Goal: Task Accomplishment & Management: Complete application form

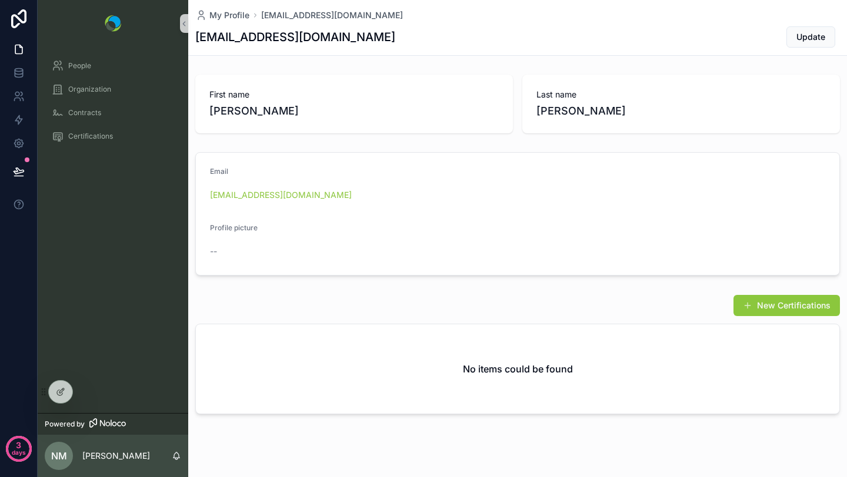
scroll to position [17, 0]
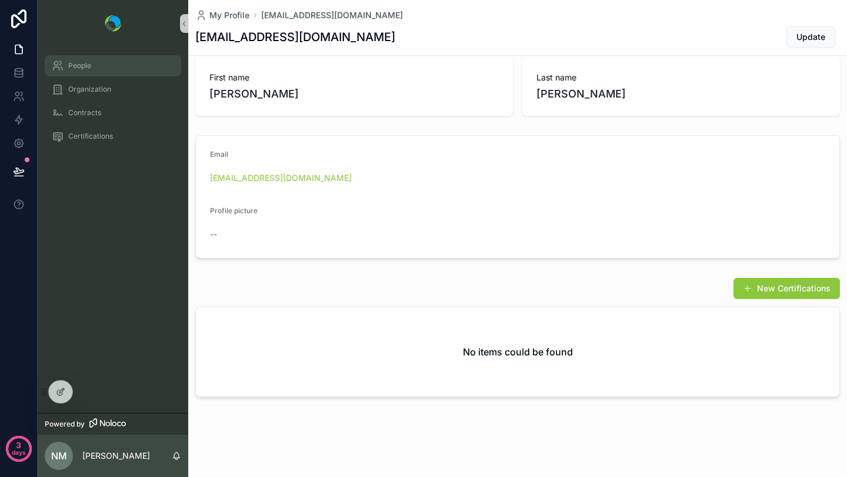
click at [101, 69] on div "People" at bounding box center [113, 65] width 122 height 19
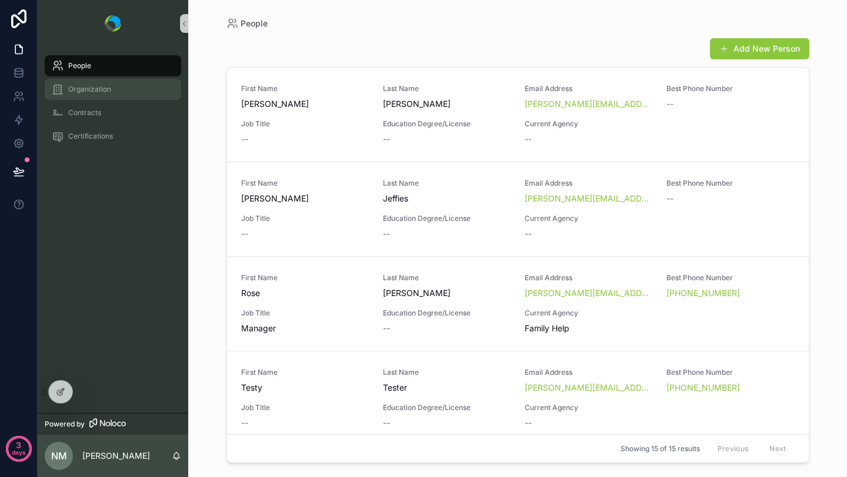
click at [94, 84] on div "Organization" at bounding box center [113, 89] width 122 height 19
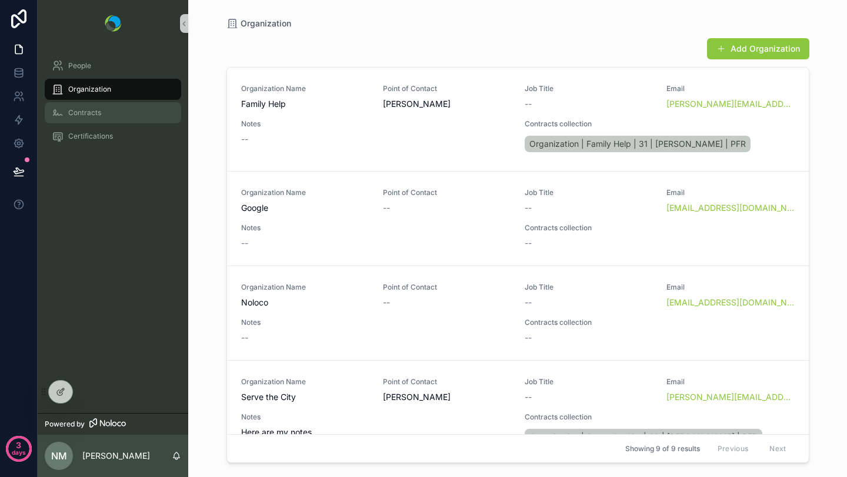
click at [86, 112] on span "Contracts" at bounding box center [84, 112] width 33 height 9
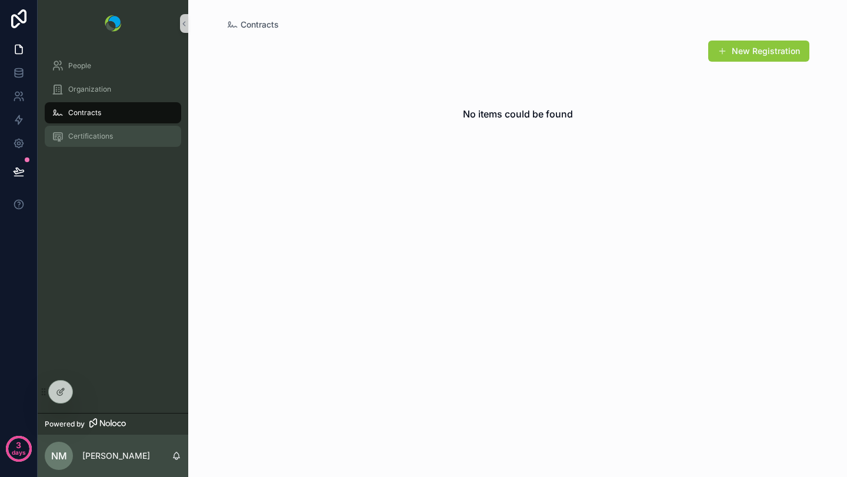
click at [86, 133] on span "Certifications" at bounding box center [90, 136] width 45 height 9
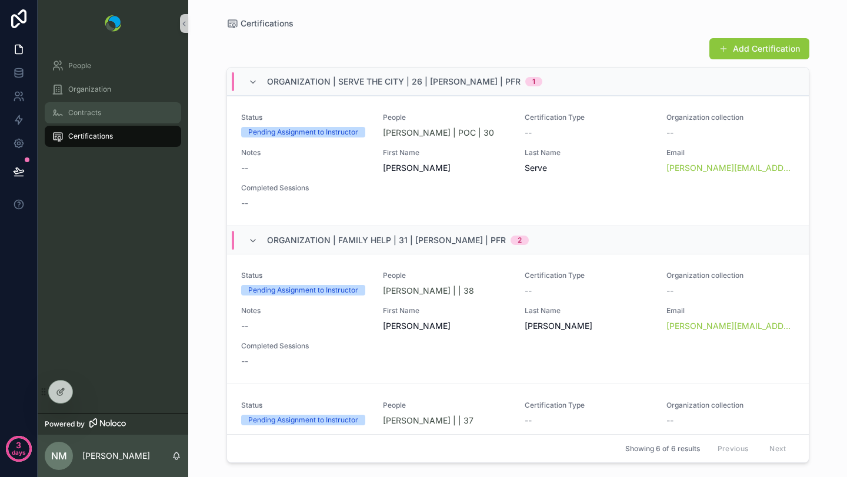
click at [96, 105] on div "Contracts" at bounding box center [113, 112] width 122 height 19
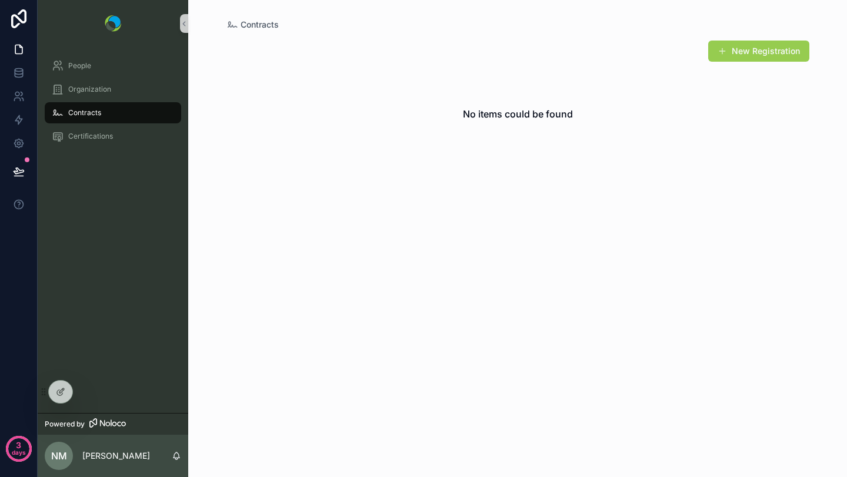
click at [724, 51] on span "scrollable content" at bounding box center [721, 50] width 9 height 9
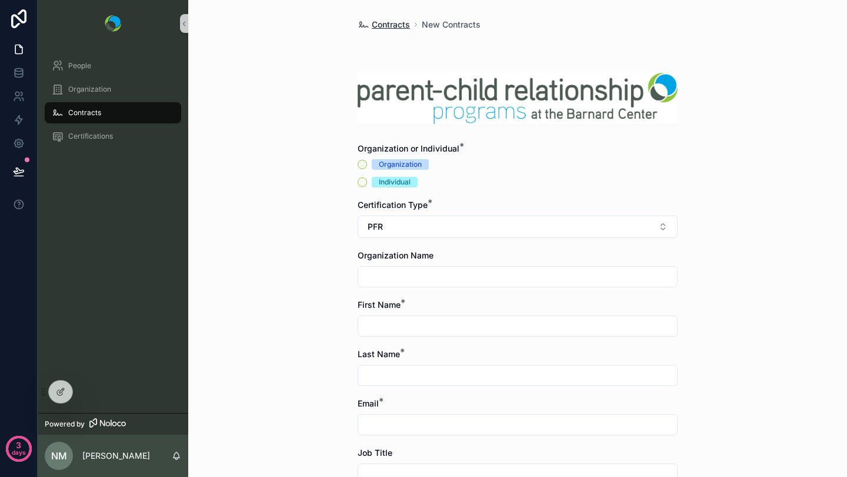
click at [386, 22] on span "Contracts" at bounding box center [391, 25] width 38 height 12
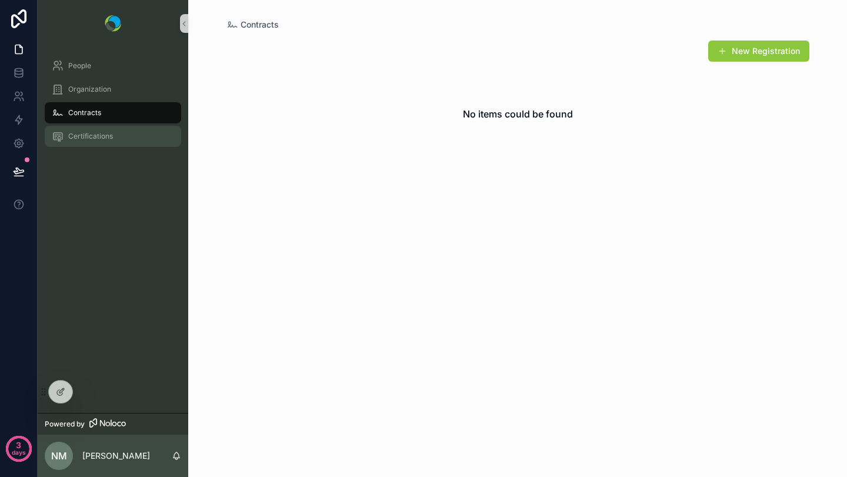
click at [80, 138] on span "Certifications" at bounding box center [90, 136] width 45 height 9
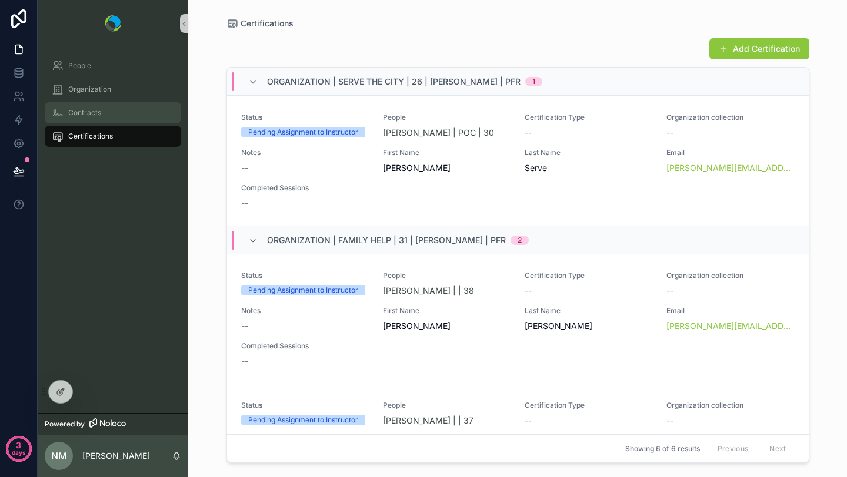
click at [80, 115] on span "Contracts" at bounding box center [84, 112] width 33 height 9
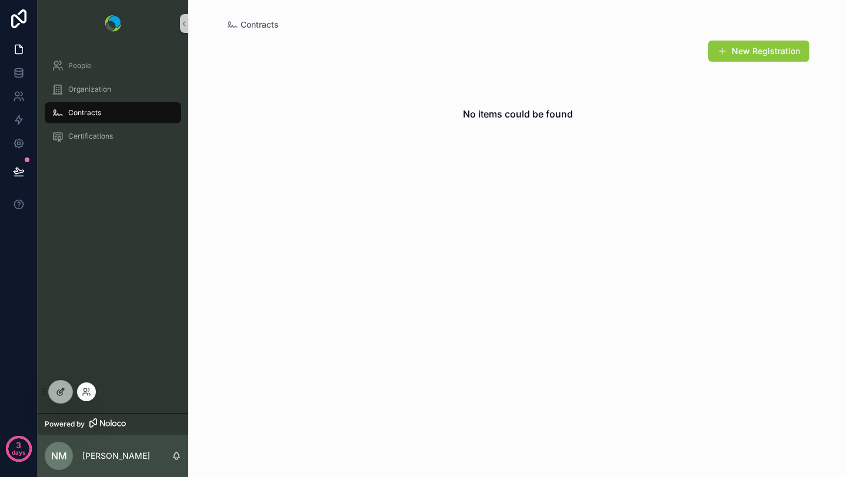
click at [55, 386] on div at bounding box center [61, 392] width 24 height 22
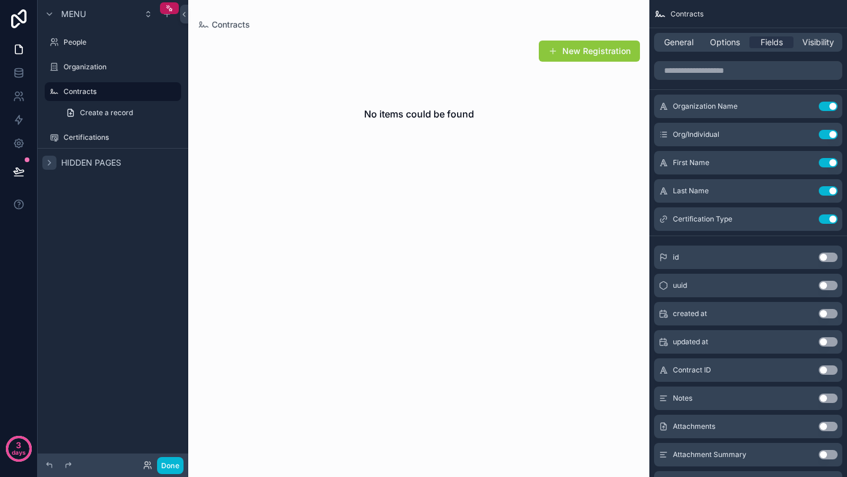
click at [49, 164] on icon "scrollable content" at bounding box center [49, 162] width 2 height 5
click at [145, 15] on icon "scrollable content" at bounding box center [147, 13] width 9 height 9
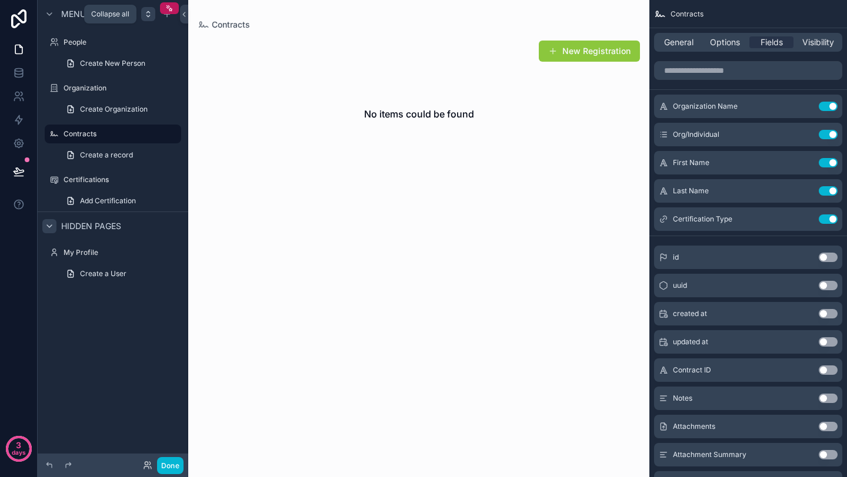
click at [145, 15] on icon "scrollable content" at bounding box center [147, 13] width 9 height 9
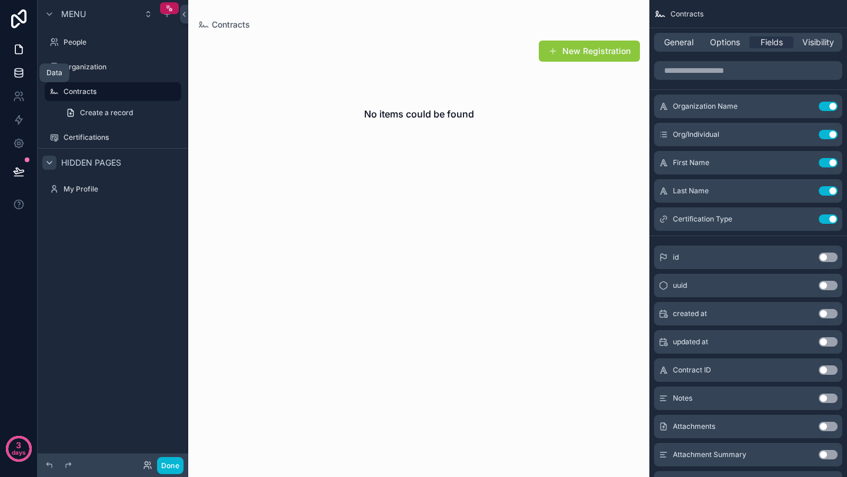
click at [16, 76] on icon at bounding box center [19, 75] width 8 height 5
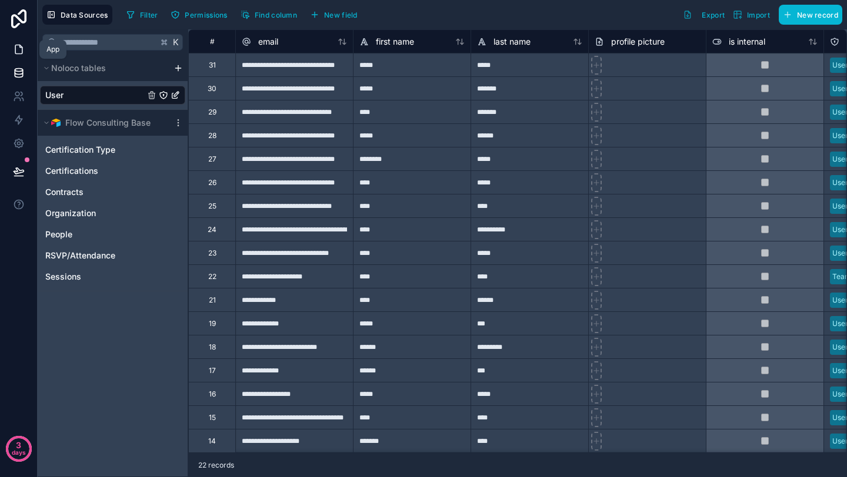
click at [18, 51] on icon at bounding box center [19, 50] width 12 height 12
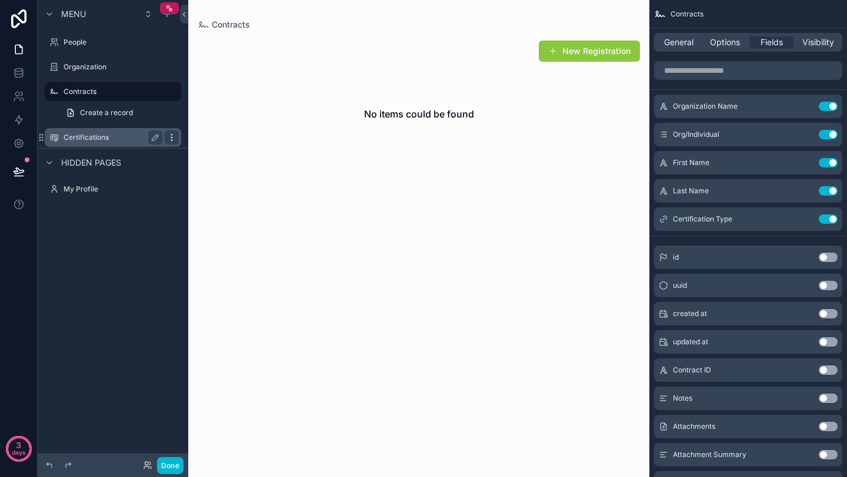
click at [170, 137] on icon "scrollable content" at bounding box center [171, 137] width 9 height 9
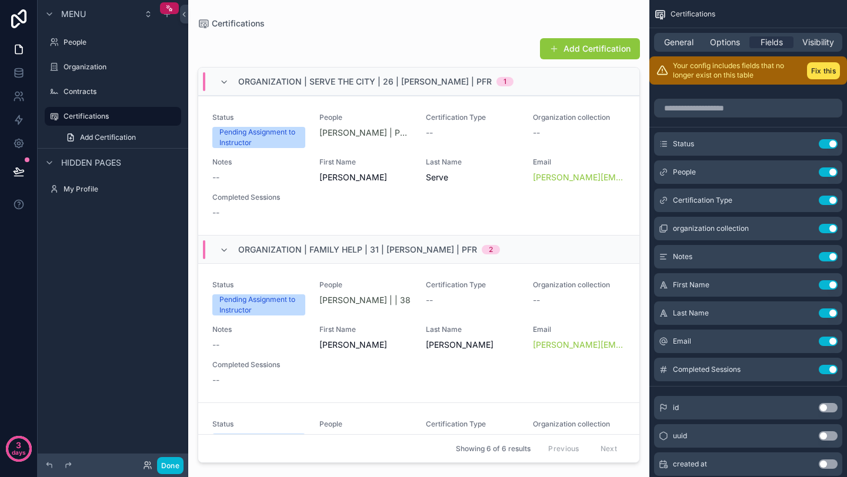
click at [243, 42] on div "scrollable content" at bounding box center [418, 231] width 461 height 463
click at [76, 90] on label "Contracts" at bounding box center [110, 91] width 94 height 9
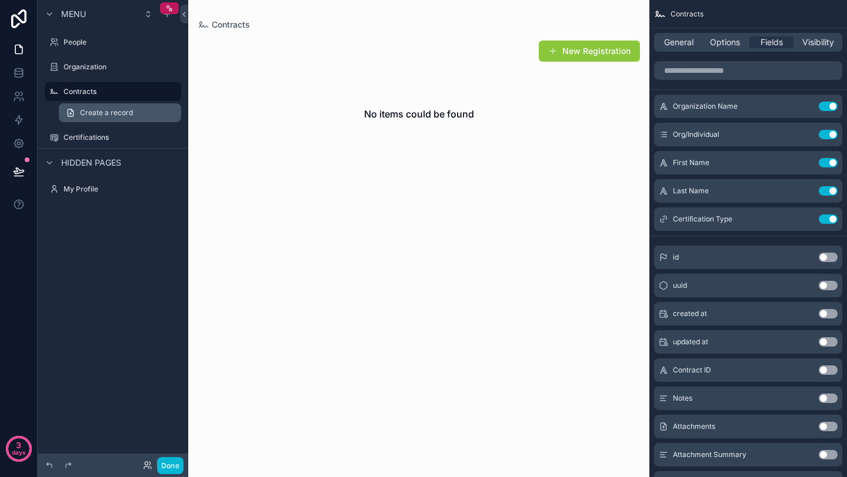
click at [89, 110] on span "Create a record" at bounding box center [106, 112] width 53 height 9
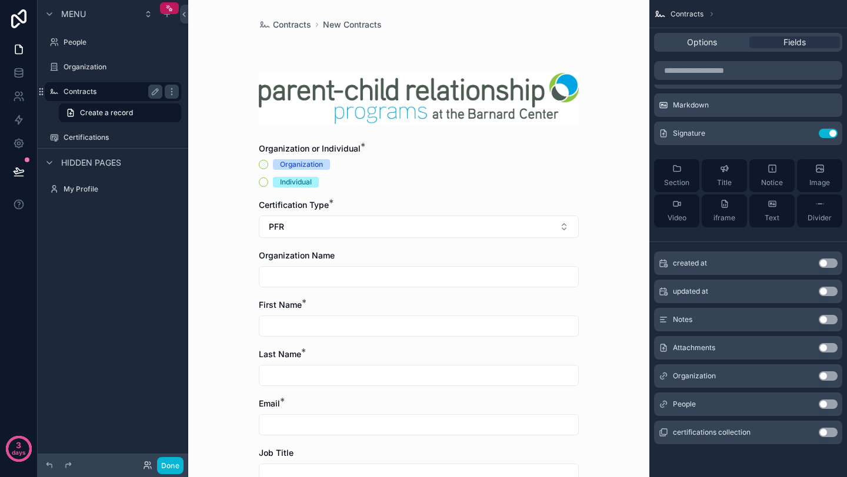
click at [126, 93] on label "Contracts" at bounding box center [110, 91] width 94 height 9
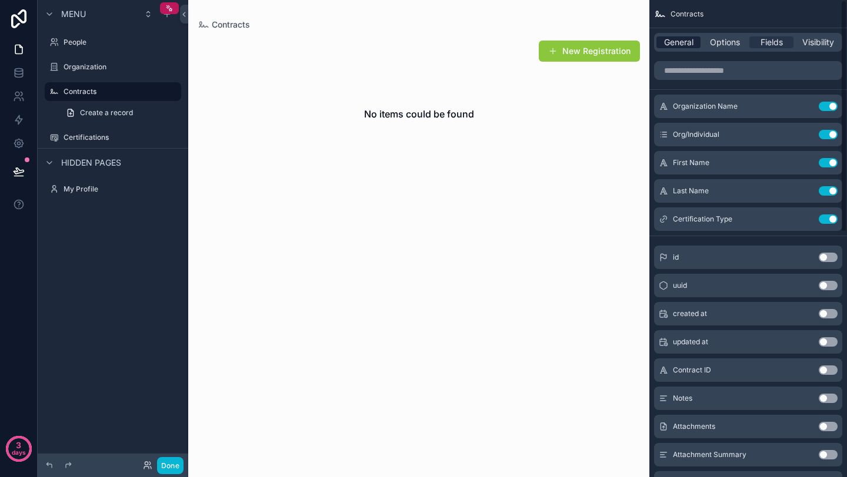
click at [681, 41] on span "General" at bounding box center [678, 42] width 29 height 12
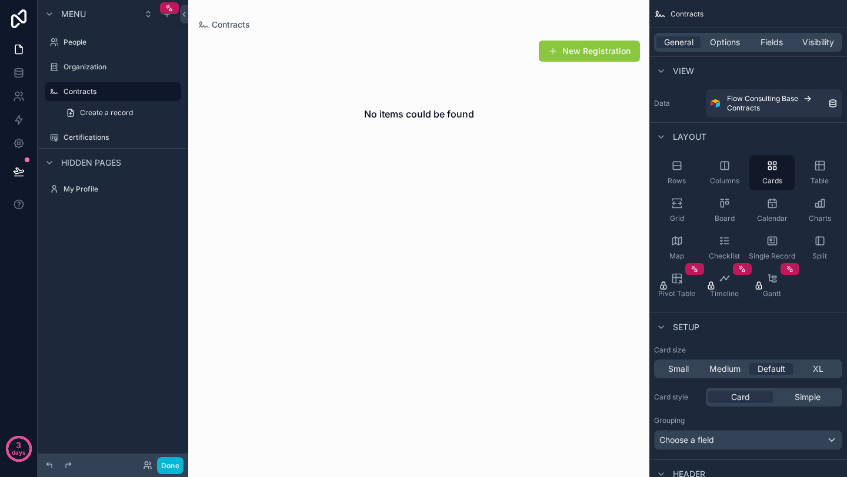
click at [75, 15] on span "Menu" at bounding box center [73, 14] width 25 height 12
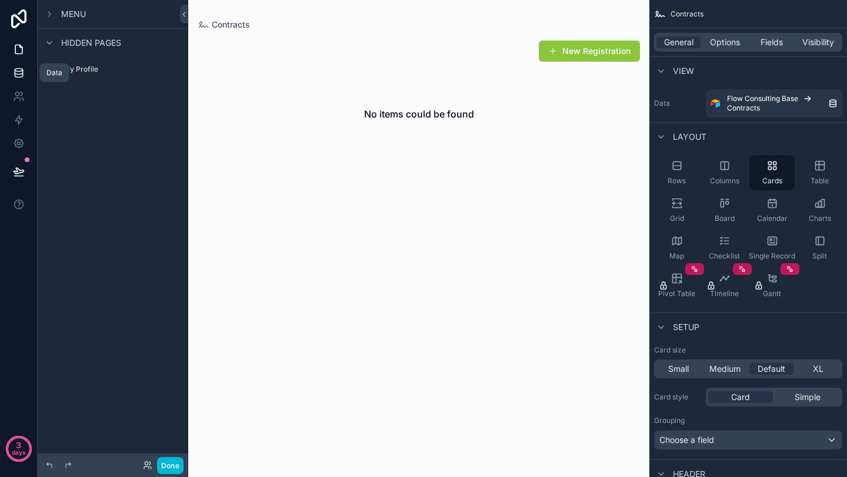
click at [18, 78] on icon at bounding box center [19, 73] width 12 height 12
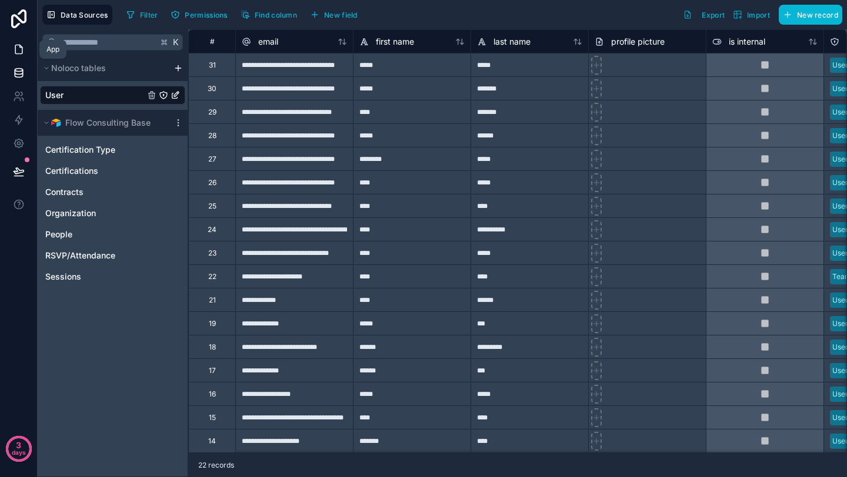
click at [13, 51] on icon at bounding box center [19, 50] width 12 height 12
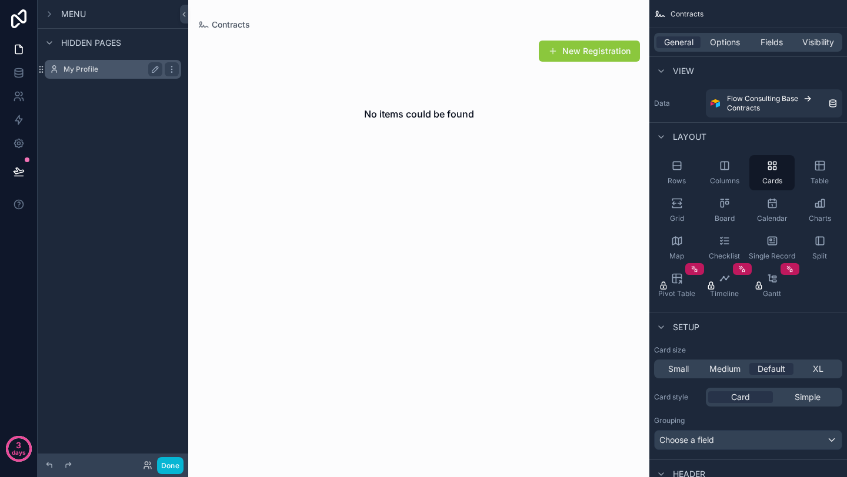
click at [65, 71] on label "My Profile" at bounding box center [110, 69] width 94 height 9
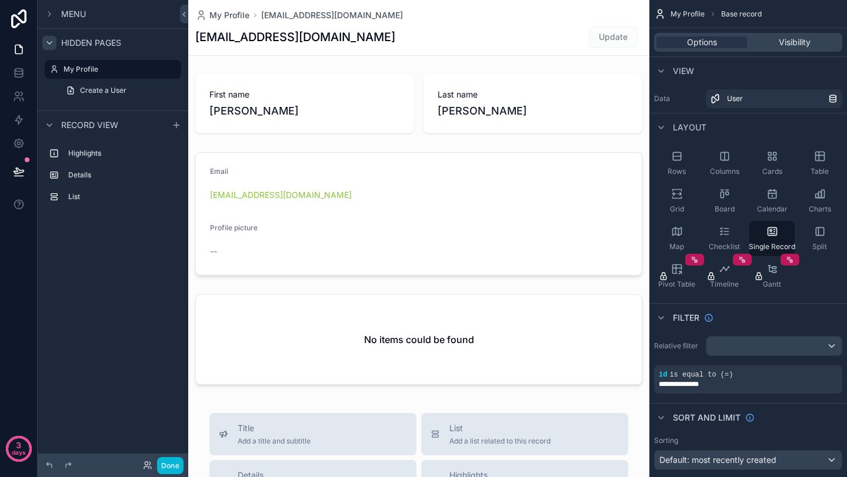
click at [45, 42] on icon "scrollable content" at bounding box center [49, 42] width 9 height 9
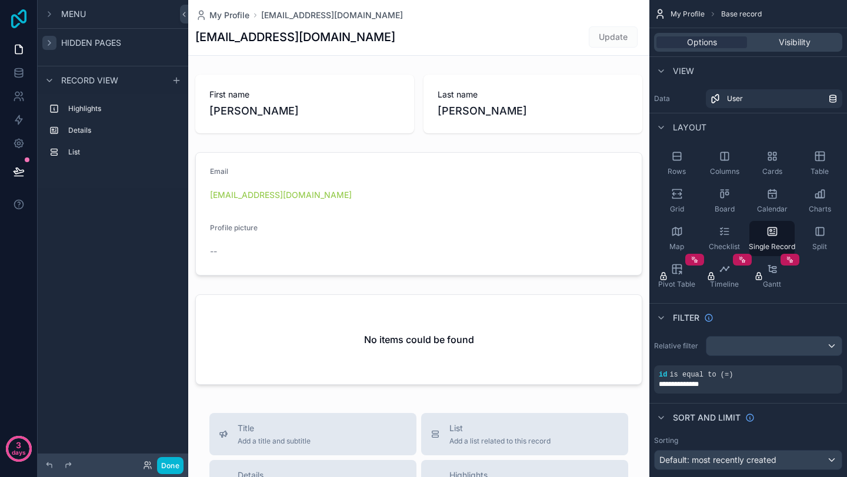
click at [18, 24] on icon at bounding box center [18, 18] width 15 height 19
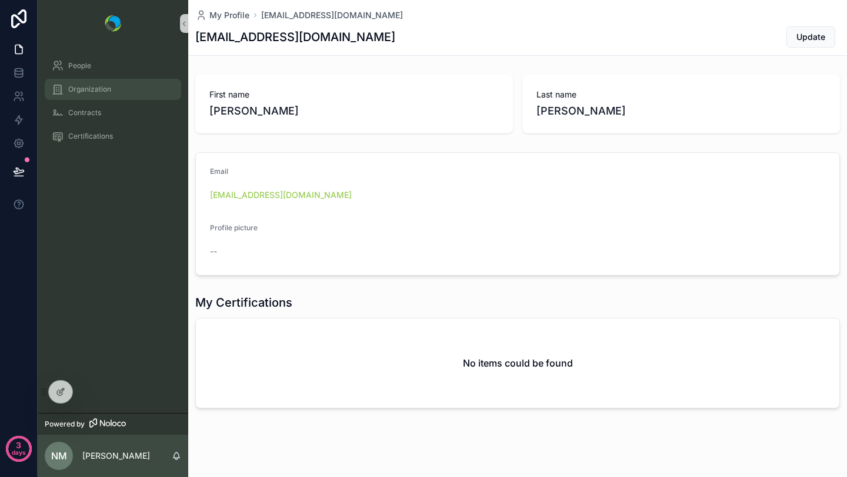
click at [88, 85] on span "Organization" at bounding box center [89, 89] width 43 height 9
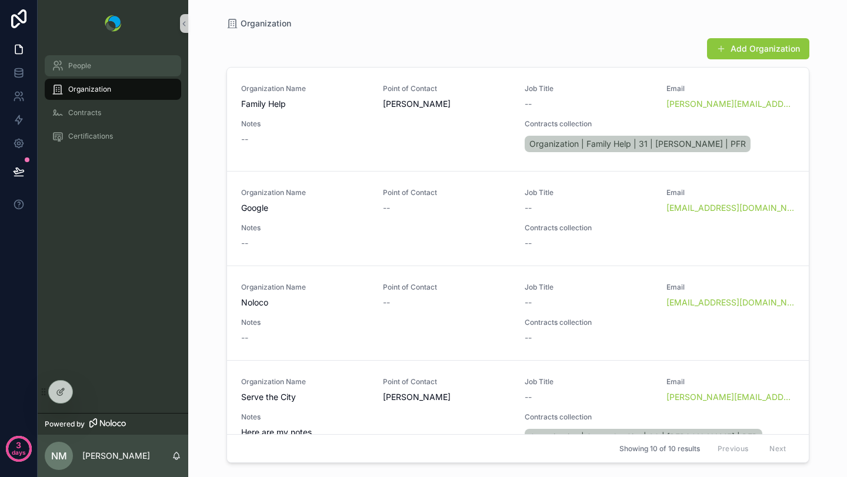
click at [66, 63] on div "People" at bounding box center [113, 65] width 122 height 19
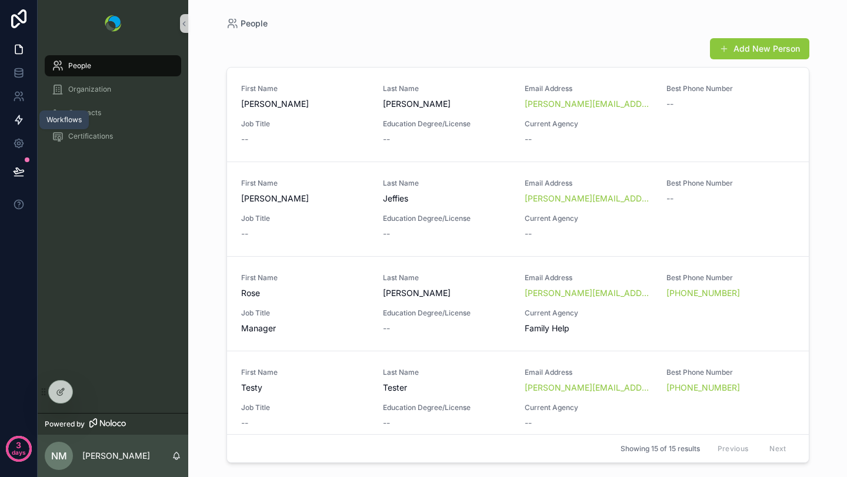
click at [18, 118] on icon at bounding box center [18, 120] width 7 height 9
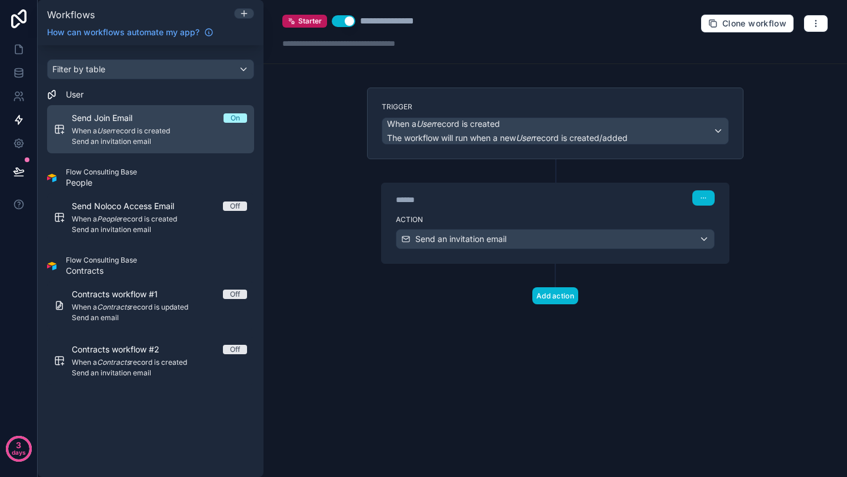
click at [132, 143] on span "Send an invitation email" at bounding box center [159, 141] width 175 height 9
click at [180, 123] on div "Send Join Email On" at bounding box center [159, 118] width 175 height 12
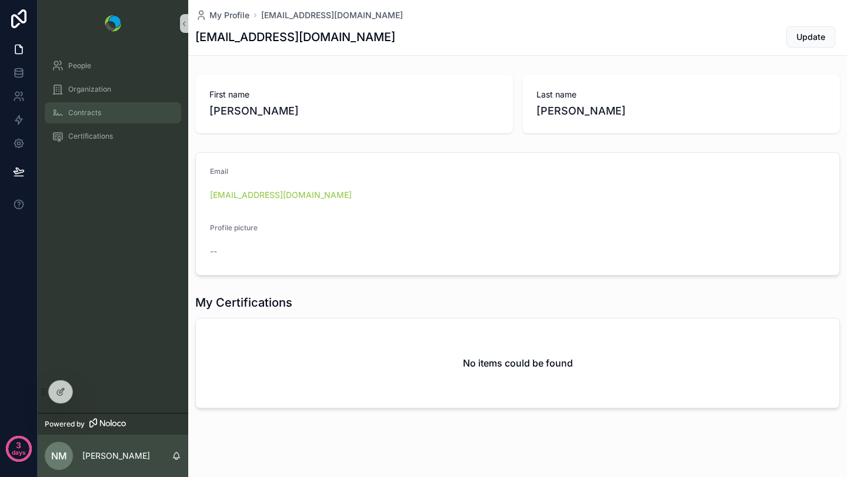
click at [86, 111] on span "Contracts" at bounding box center [84, 112] width 33 height 9
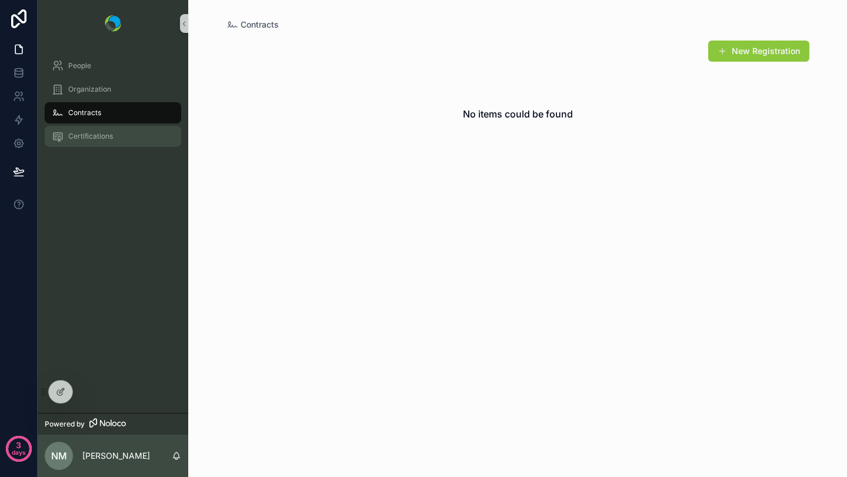
click at [80, 133] on span "Certifications" at bounding box center [90, 136] width 45 height 9
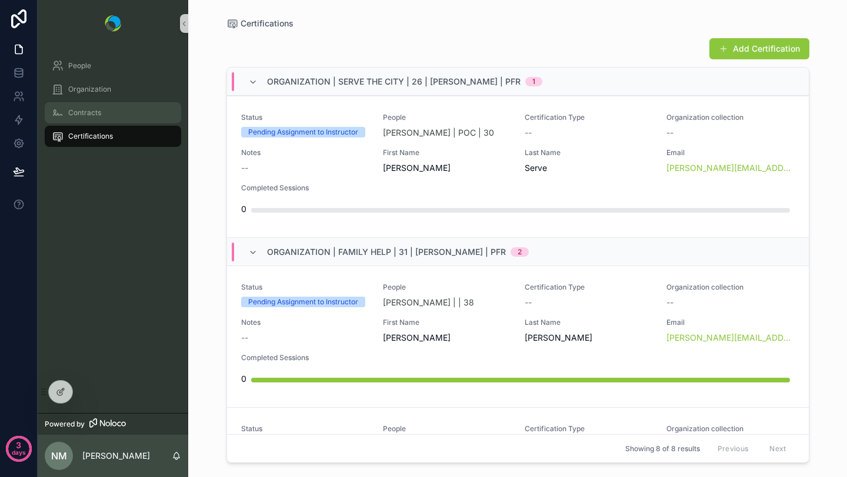
click at [112, 115] on div "Contracts" at bounding box center [113, 112] width 122 height 19
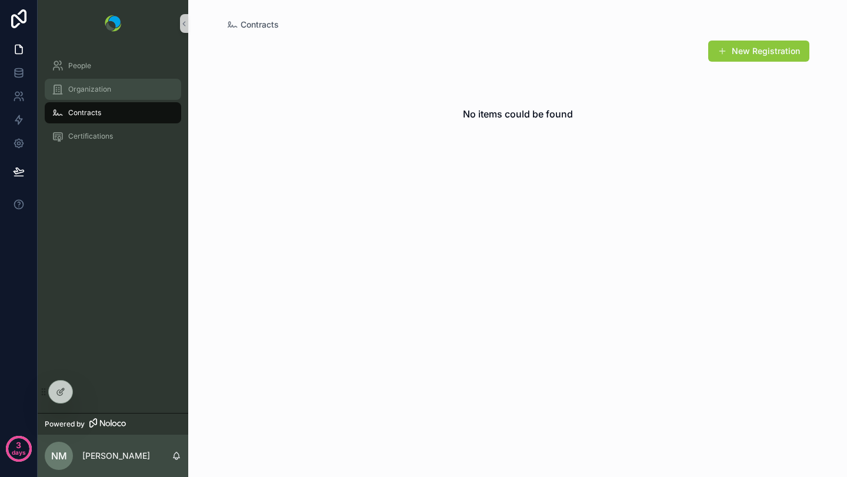
click at [109, 93] on span "Organization" at bounding box center [89, 89] width 43 height 9
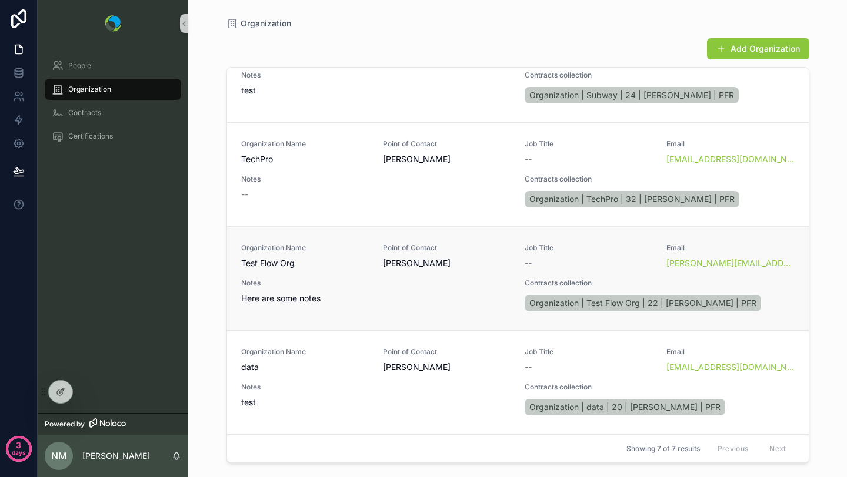
scroll to position [292, 0]
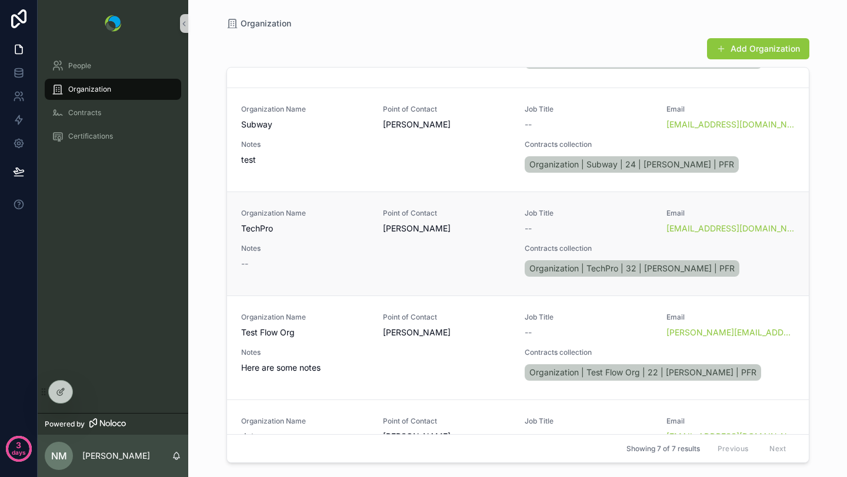
click at [362, 245] on span "Notes" at bounding box center [376, 248] width 270 height 9
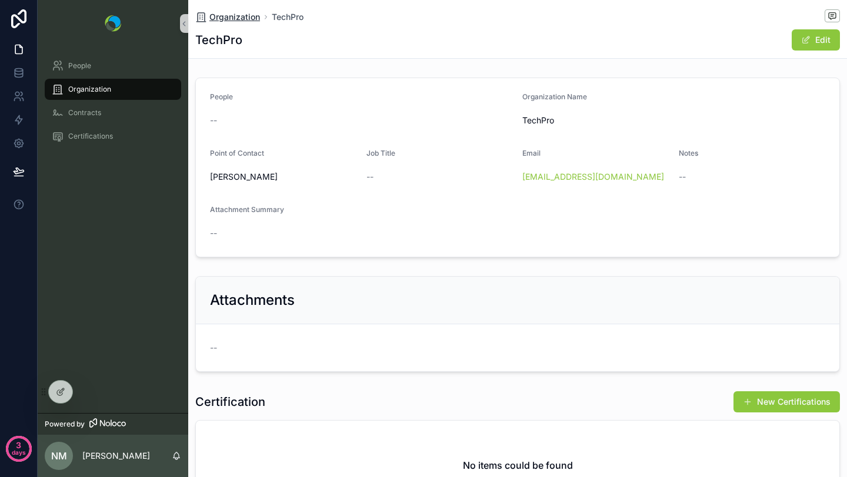
click at [245, 16] on span "Organization" at bounding box center [234, 17] width 51 height 12
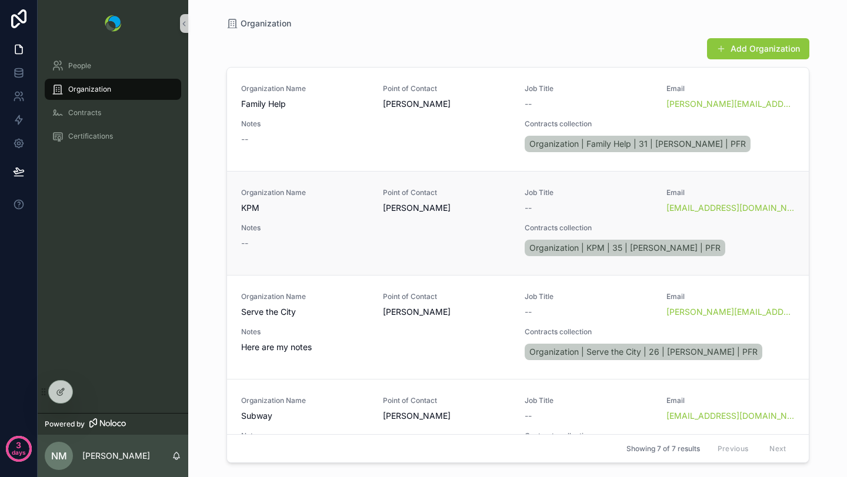
click at [306, 194] on span "Organization Name" at bounding box center [305, 192] width 128 height 9
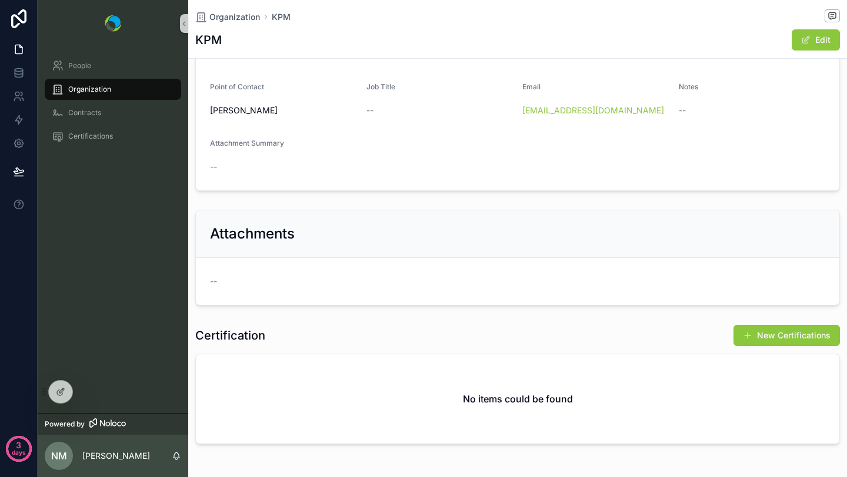
scroll to position [113, 0]
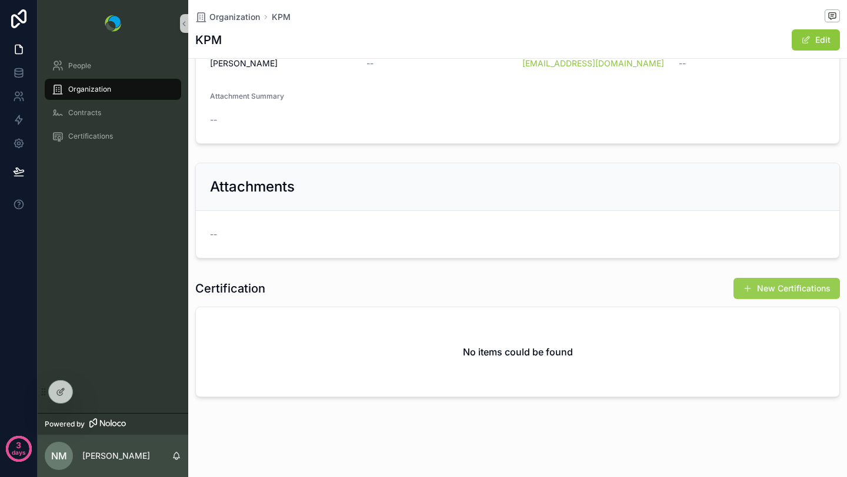
click at [767, 290] on button "New Certifications" at bounding box center [786, 288] width 106 height 21
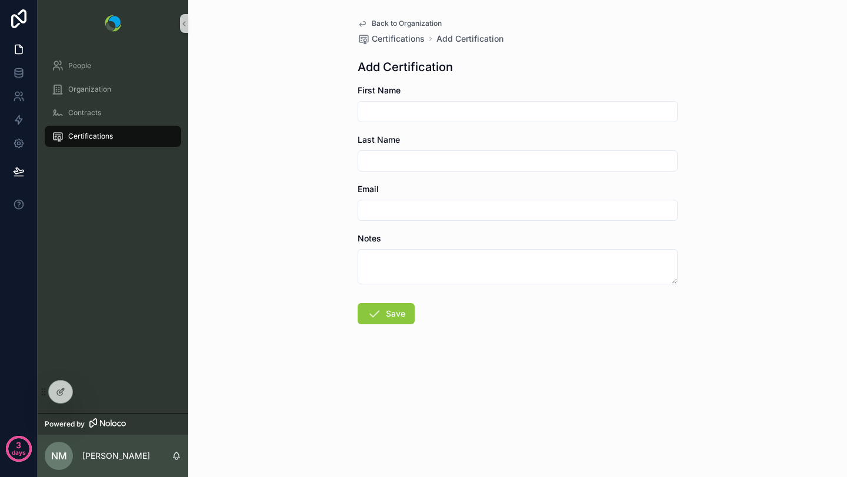
click at [438, 109] on input "scrollable content" at bounding box center [517, 111] width 319 height 16
click at [362, 20] on icon "scrollable content" at bounding box center [361, 23] width 9 height 9
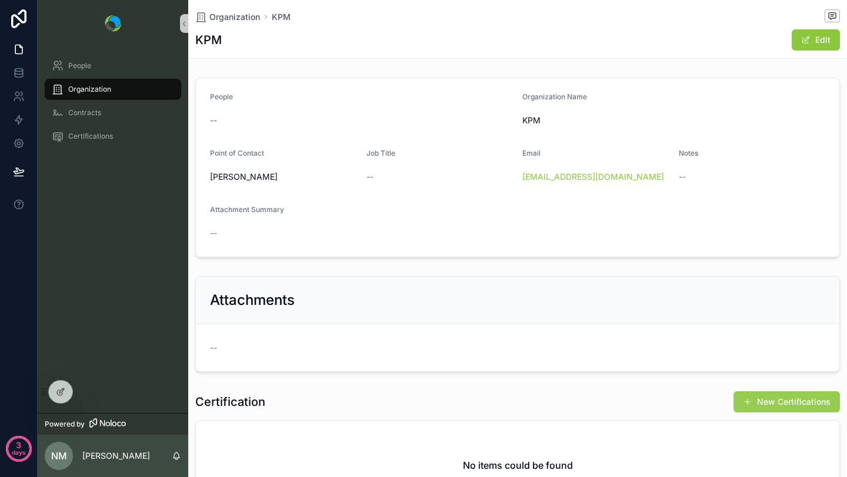
click at [758, 404] on button "New Certifications" at bounding box center [786, 402] width 106 height 21
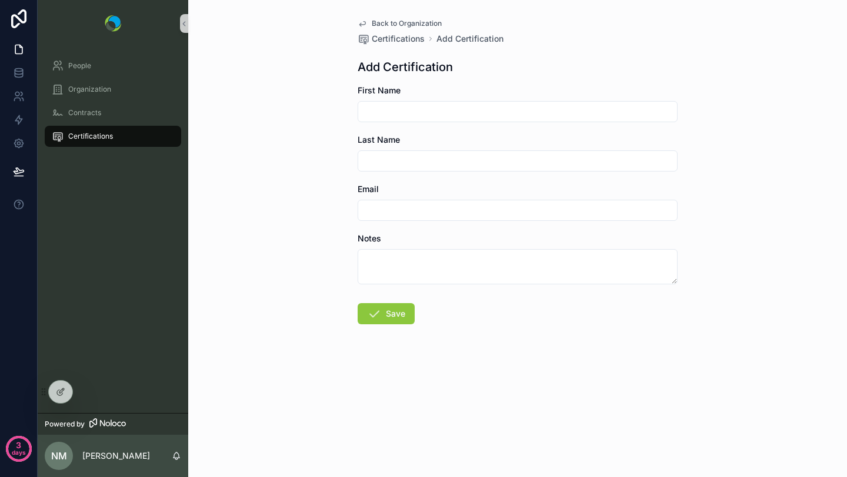
click at [440, 115] on input "scrollable content" at bounding box center [517, 111] width 319 height 16
type input "*******"
click at [391, 160] on input "scrollable content" at bounding box center [517, 161] width 319 height 16
type input "*"
click at [378, 207] on input "scrollable content" at bounding box center [517, 210] width 319 height 16
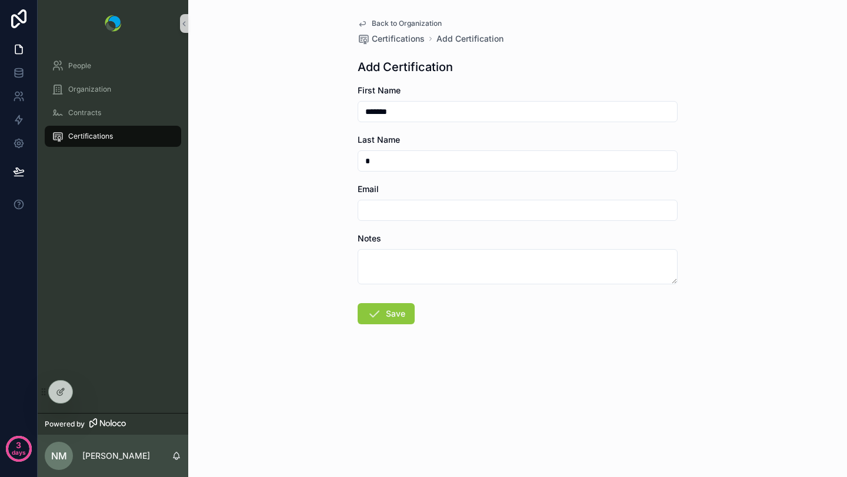
type input "**********"
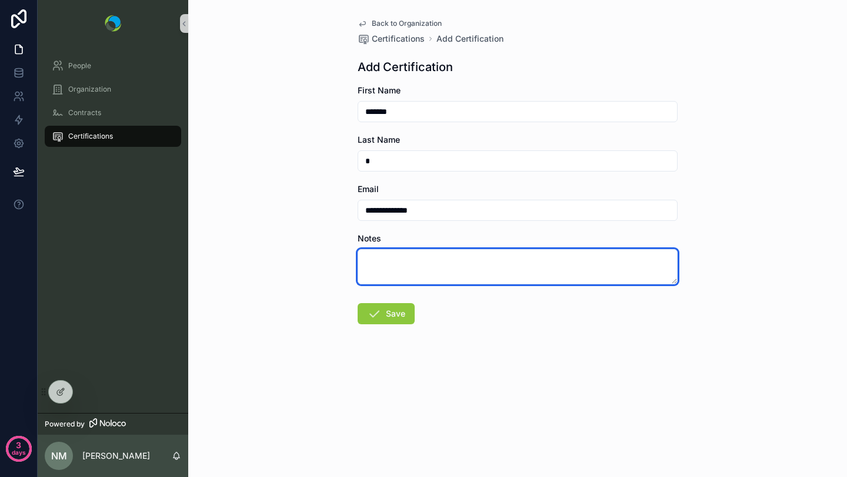
click at [403, 263] on textarea "scrollable content" at bounding box center [517, 266] width 320 height 35
type textarea "****"
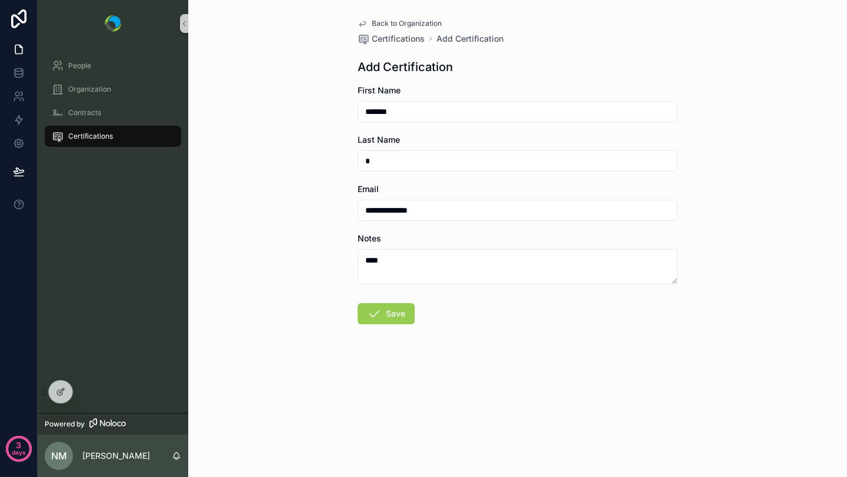
click at [390, 314] on button "Save" at bounding box center [385, 313] width 57 height 21
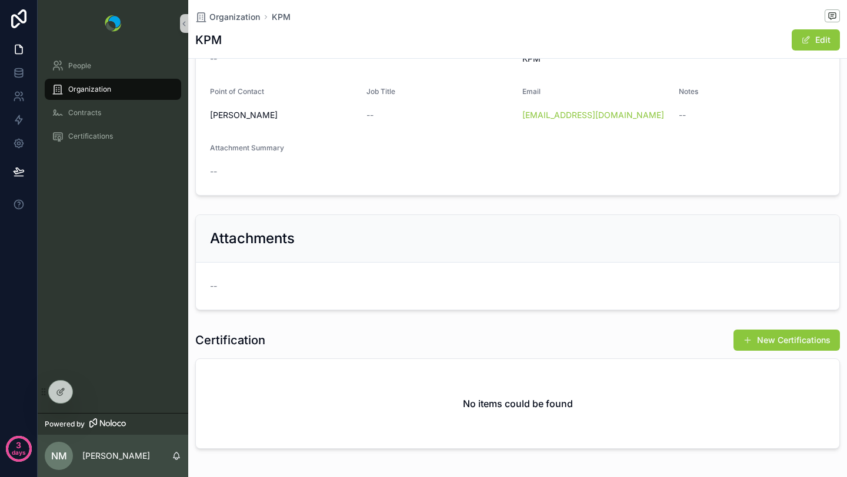
scroll to position [113, 0]
